Goal: Task Accomplishment & Management: Manage account settings

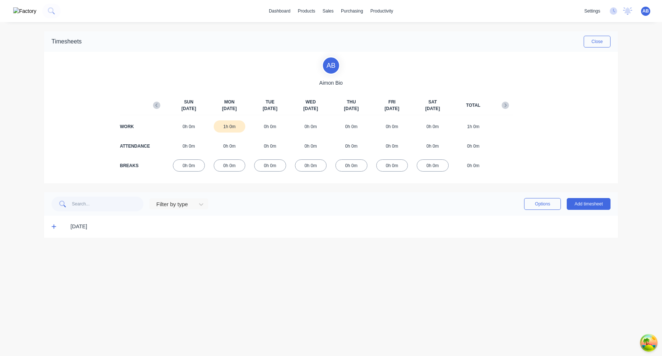
click at [646, 11] on span "AB" at bounding box center [646, 11] width 6 height 7
click at [600, 91] on button "Sign out" at bounding box center [599, 92] width 97 height 15
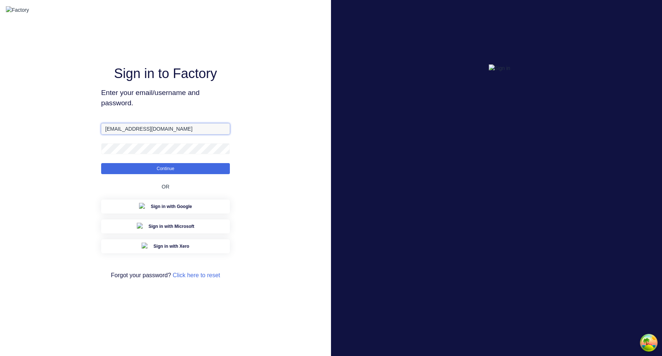
click at [166, 134] on input "[EMAIL_ADDRESS][DOMAIN_NAME]" at bounding box center [165, 128] width 129 height 11
paste input "+3@xero."
type input "[EMAIL_ADDRESS][DOMAIN_NAME]"
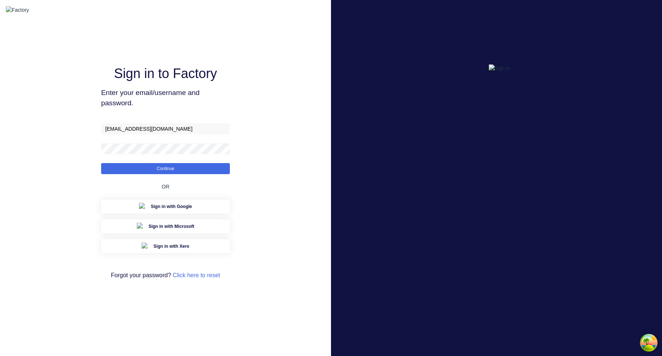
click at [182, 109] on span "Enter your email/username and password." at bounding box center [165, 98] width 129 height 21
click at [101, 163] on button "Continue" at bounding box center [165, 168] width 129 height 11
